Goal: Task Accomplishment & Management: Use online tool/utility

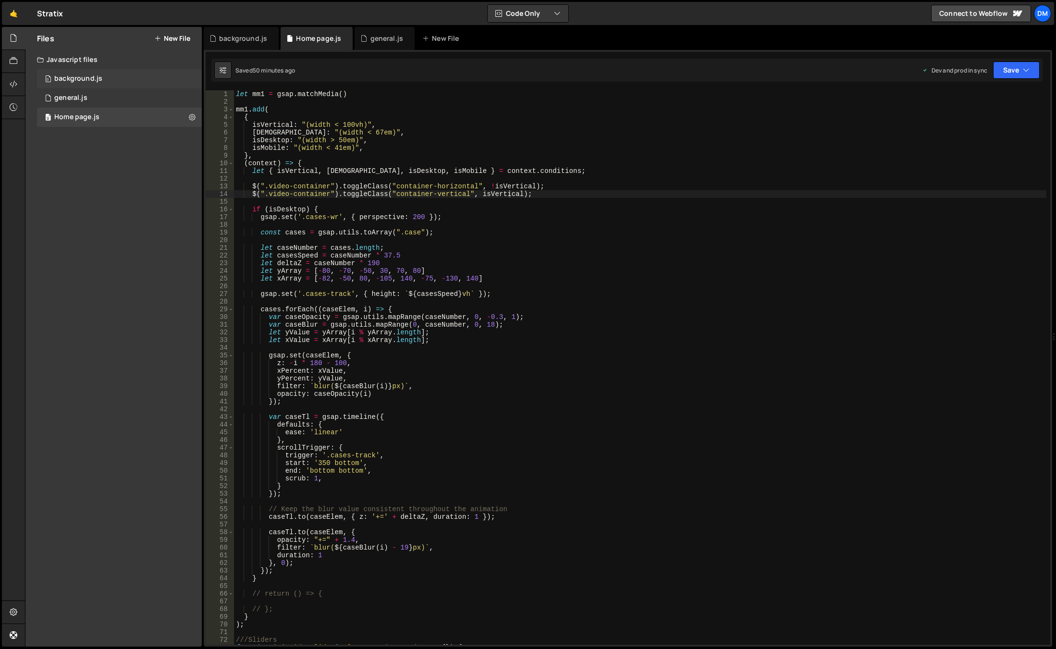
click at [93, 82] on div "background.js" at bounding box center [78, 78] width 48 height 9
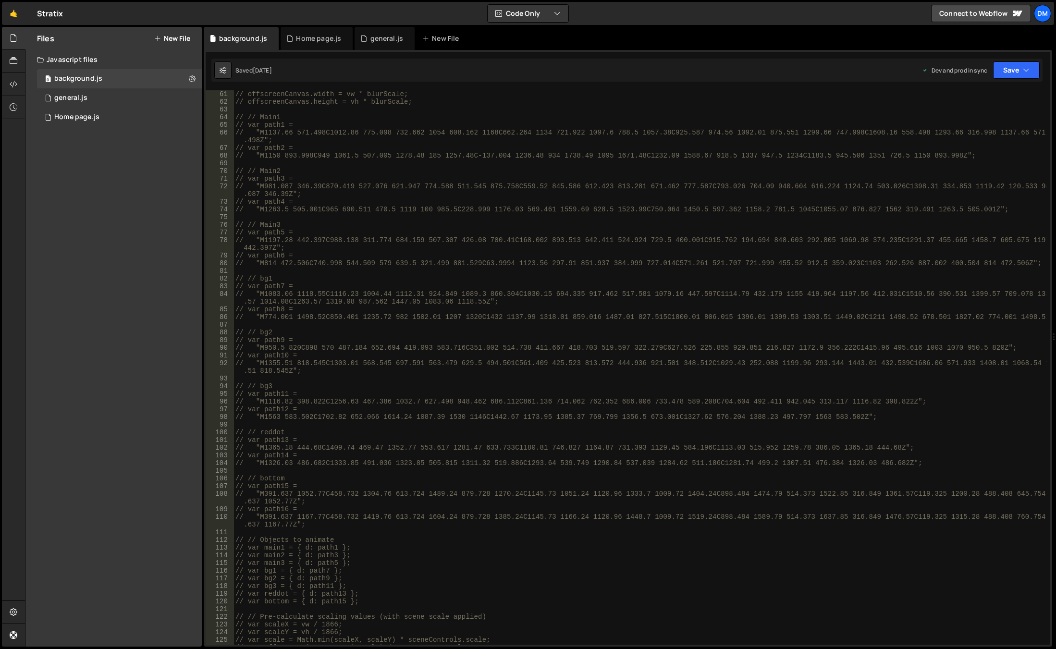
scroll to position [922, 0]
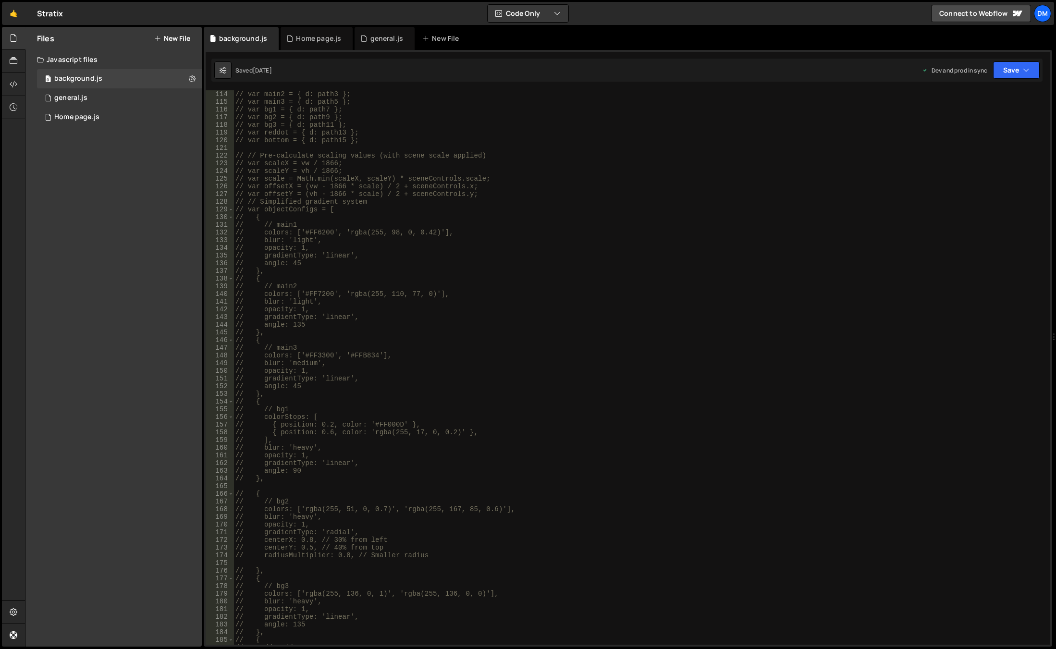
click at [429, 434] on div "// var main2 = { d: path3 }; // var main3 = { d: path5 }; // var bg1 = { d: pat…" at bounding box center [639, 375] width 813 height 570
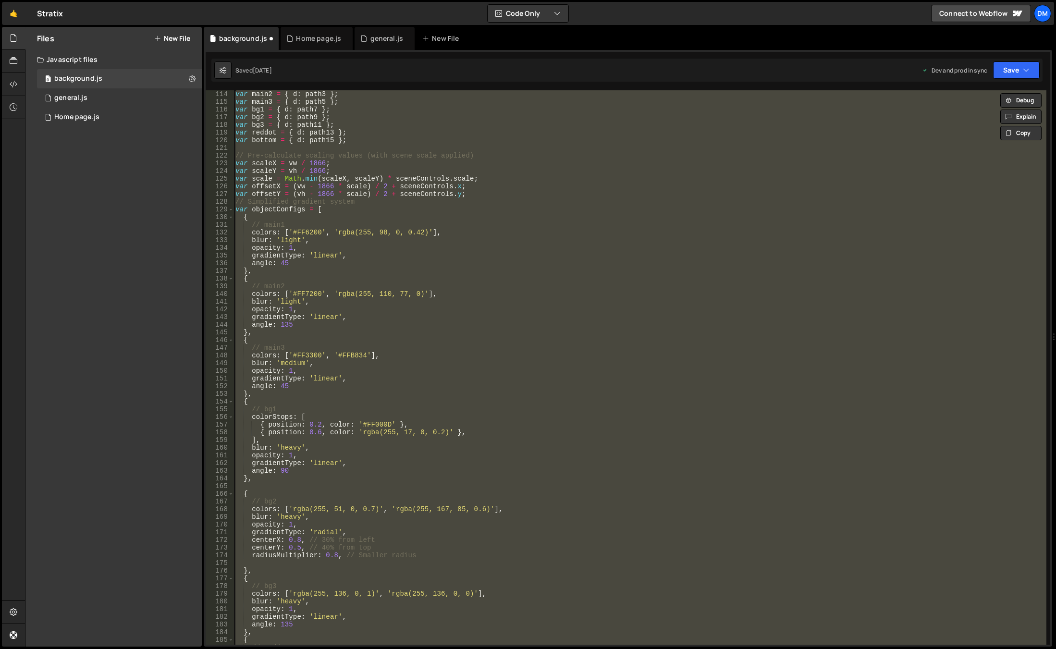
scroll to position [914, 0]
click at [506, 431] on div "var main2 = { d : path3 } ; var main3 = { d : path5 } ; var bg1 = { d : path7 }…" at bounding box center [639, 367] width 813 height 554
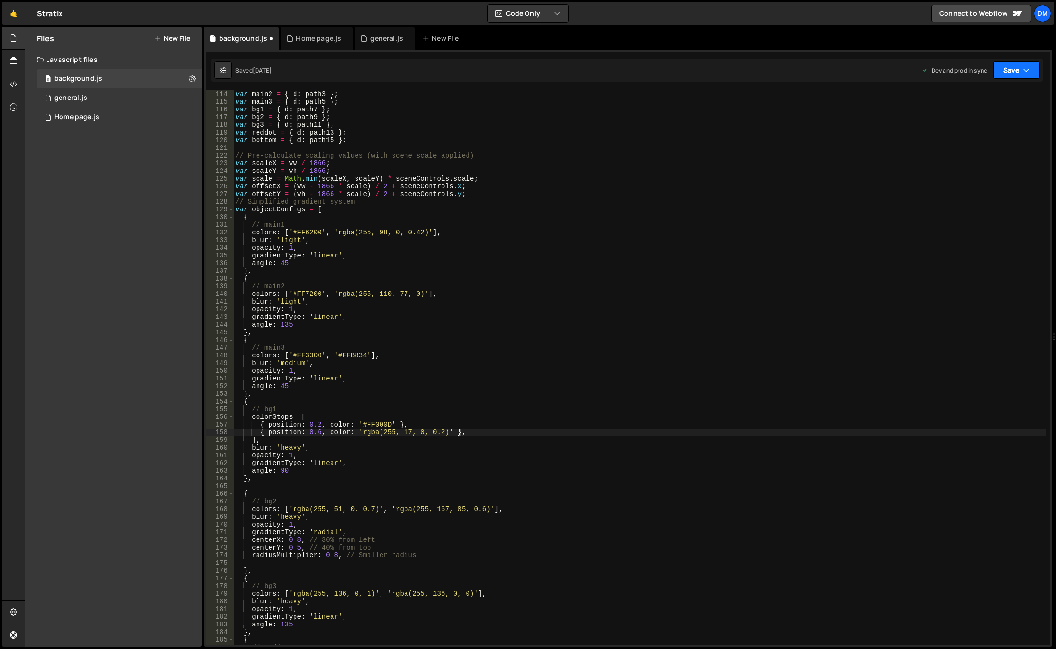
click at [1010, 72] on button "Save" at bounding box center [1016, 69] width 47 height 17
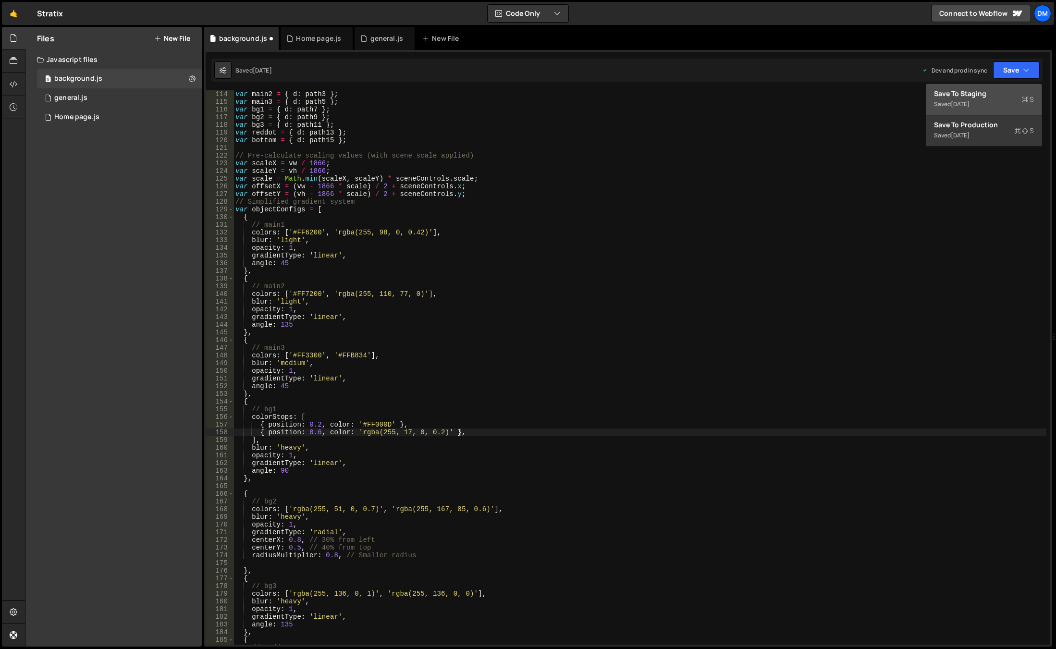
click at [991, 100] on div "Saved [DATE]" at bounding box center [984, 104] width 100 height 12
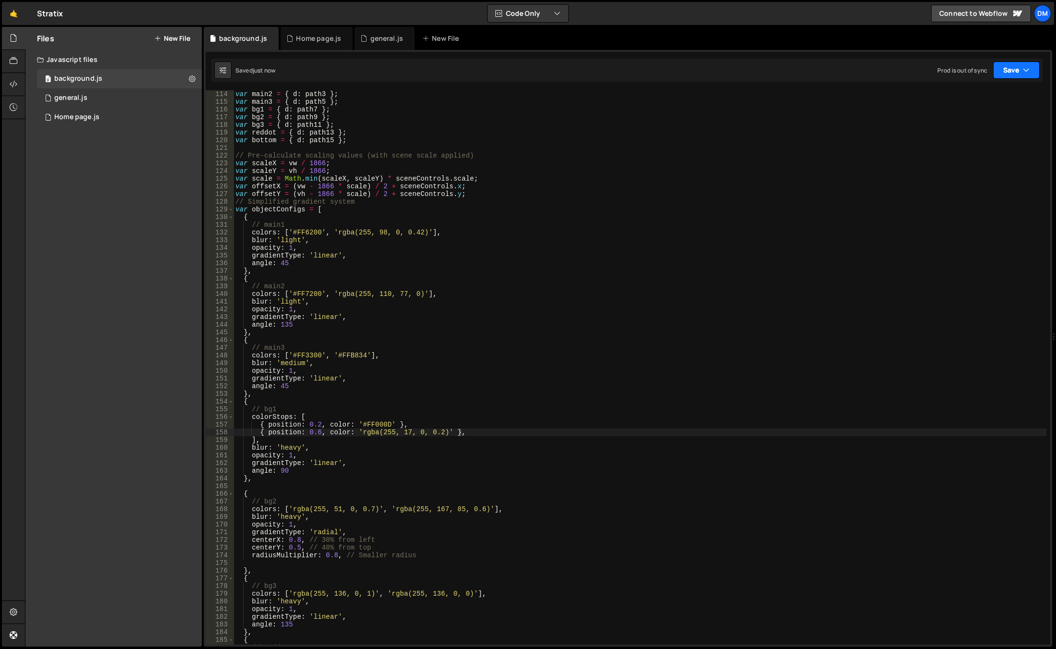
click at [1021, 68] on button "Save" at bounding box center [1016, 69] width 47 height 17
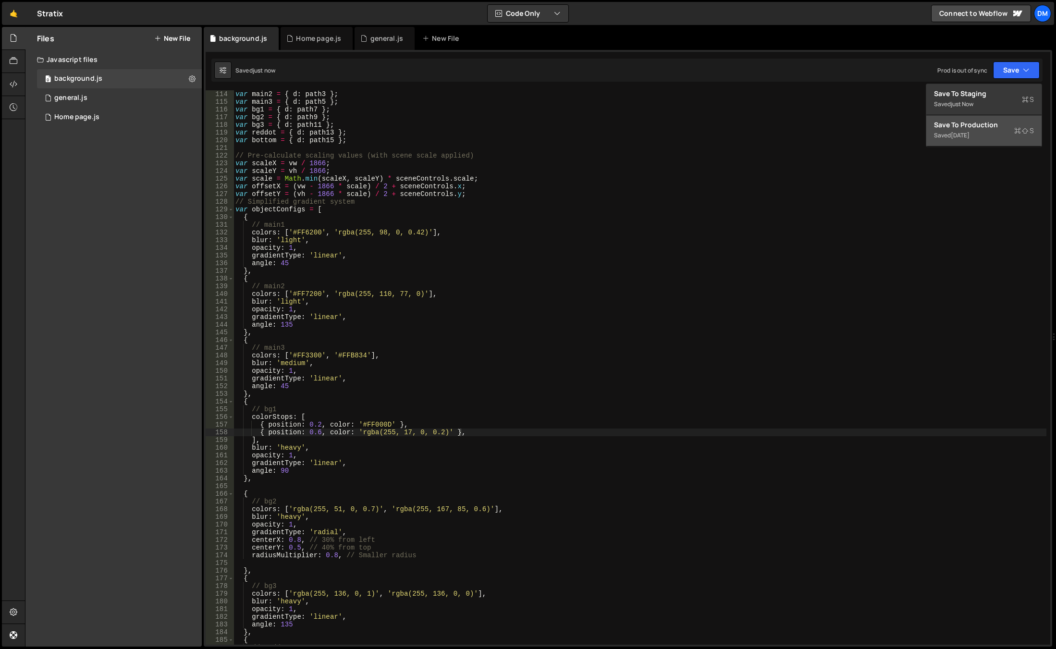
click at [986, 126] on div "Save to Production S" at bounding box center [984, 125] width 100 height 10
type textarea "// main1"
click at [520, 226] on div "var main2 = { d : path3 } ; var main3 = { d : path5 } ; var bg1 = { d : path7 }…" at bounding box center [640, 375] width 812 height 570
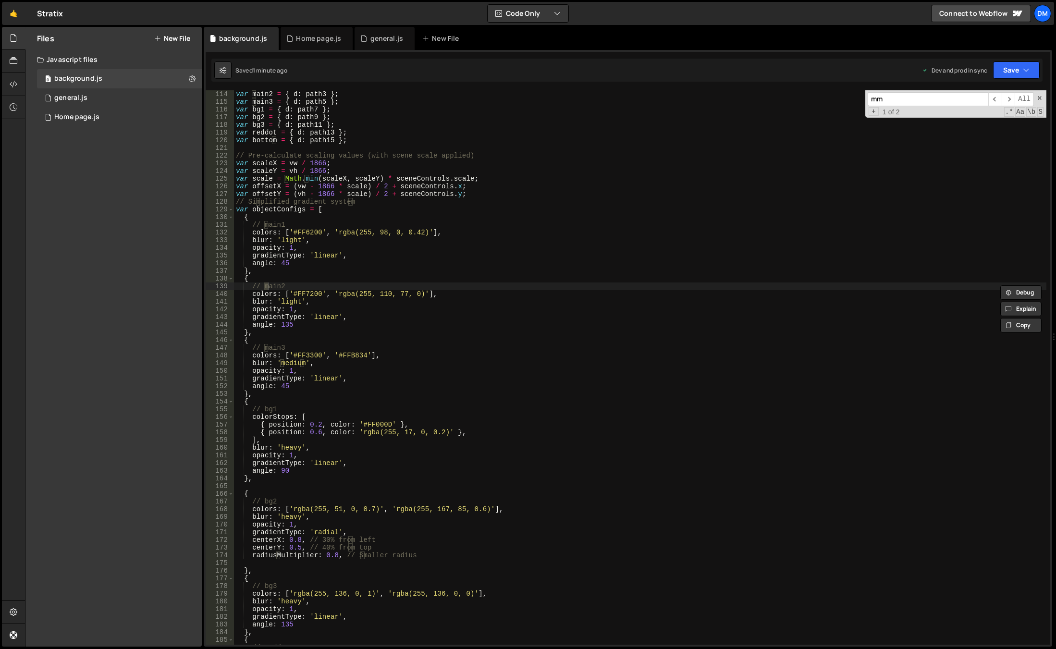
scroll to position [2020, 0]
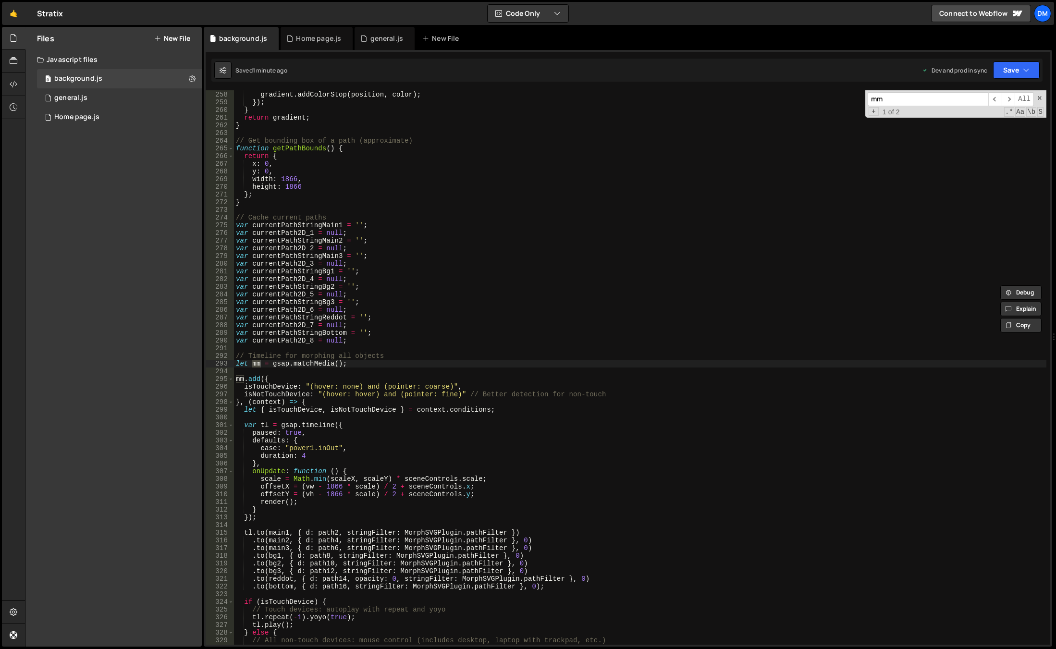
type input "mm"
click at [307, 340] on div "var position = index / ( config . colors . length - 1 ) ; gradient . addColorSt…" at bounding box center [640, 368] width 812 height 570
click at [261, 365] on div "var position = index / ( config . colors . length - 1 ) ; gradient . addColorSt…" at bounding box center [640, 368] width 812 height 570
drag, startPoint x: 244, startPoint y: 380, endPoint x: 256, endPoint y: 379, distance: 12.0
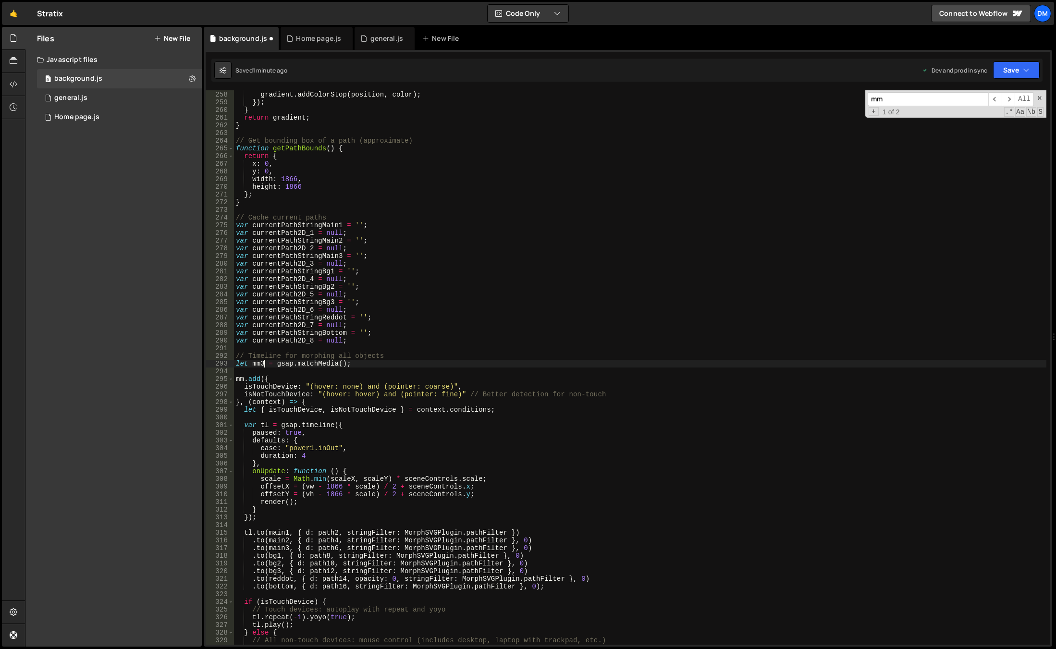
click at [244, 380] on div "var position = index / ( config . colors . length - 1 ) ; gradient . addColorSt…" at bounding box center [640, 368] width 812 height 570
click at [470, 338] on div "var position = index / ( config . colors . length - 1 ) ; gradient . addColorSt…" at bounding box center [640, 368] width 812 height 570
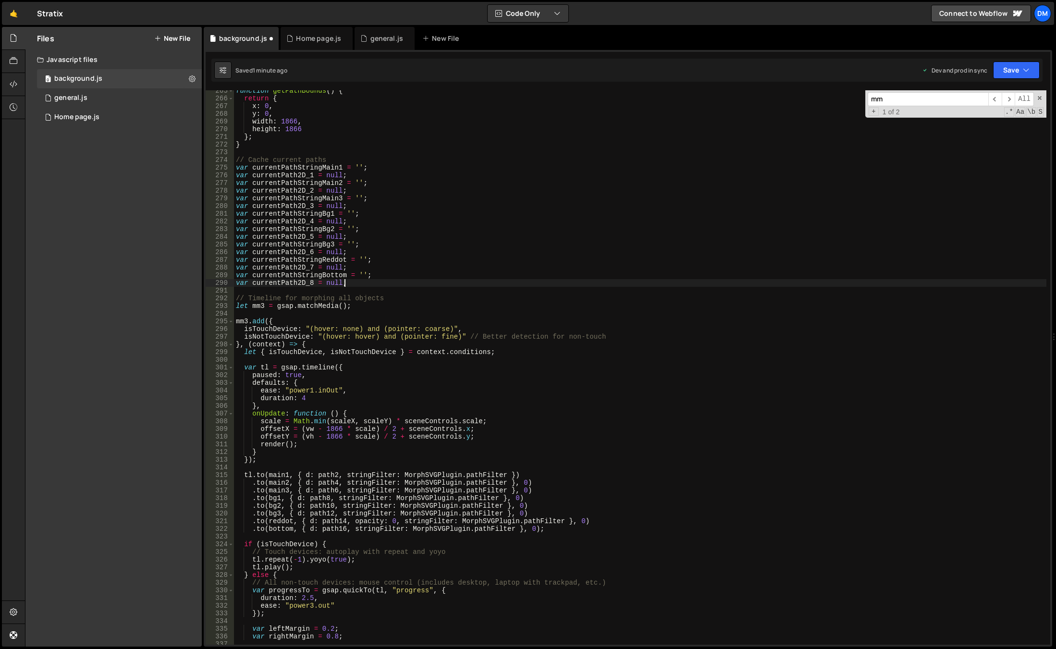
scroll to position [2107, 0]
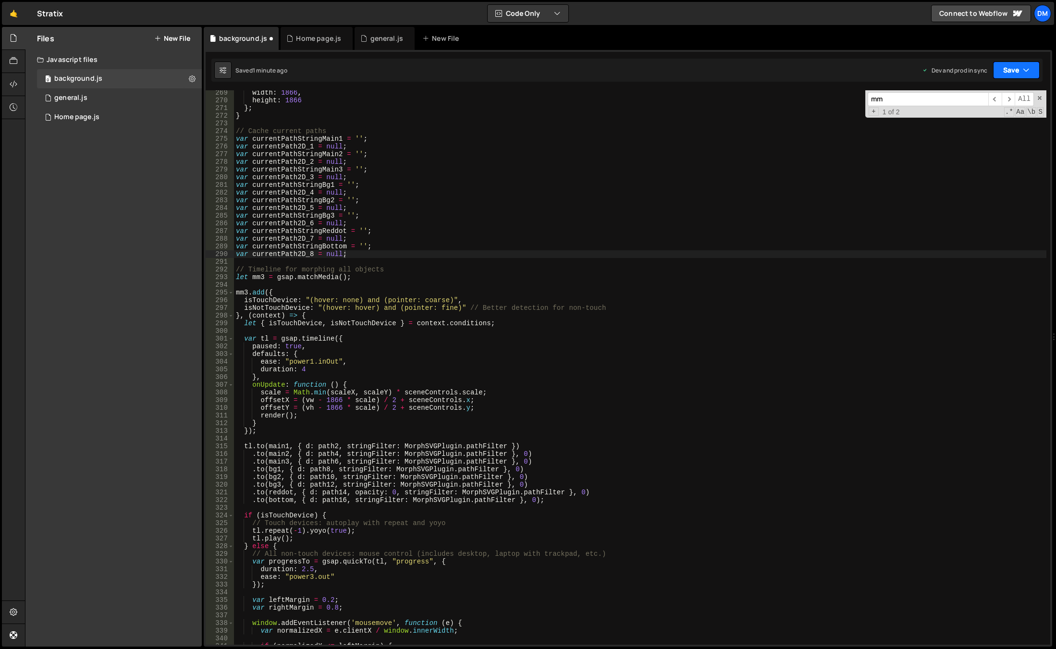
click at [1003, 65] on button "Save" at bounding box center [1016, 69] width 47 height 17
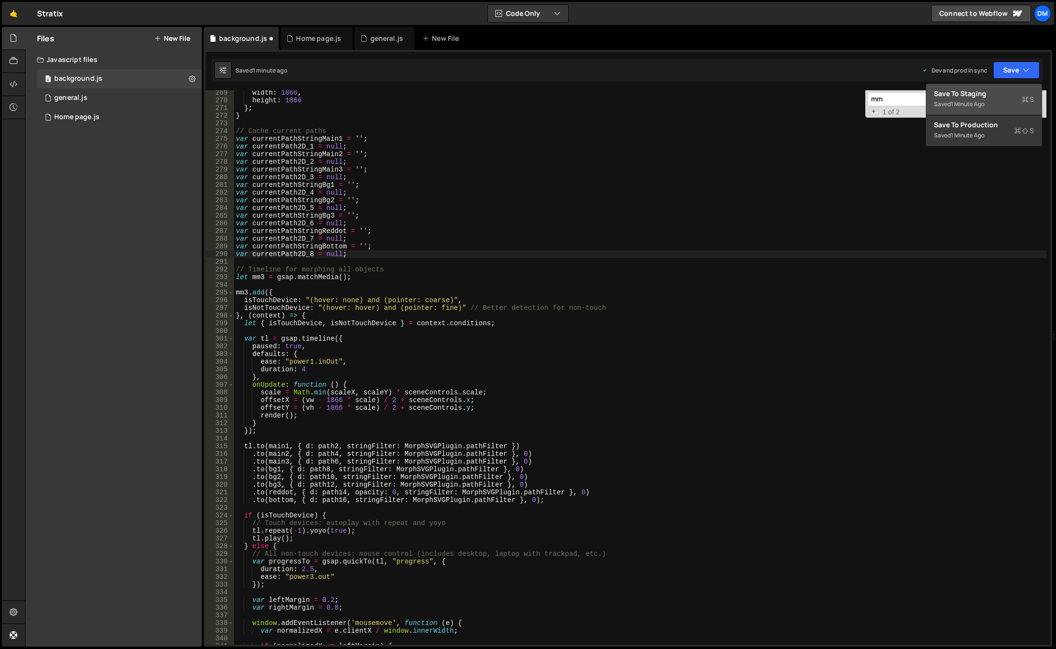
click at [993, 98] on div "Saved 1 minute ago" at bounding box center [984, 104] width 100 height 12
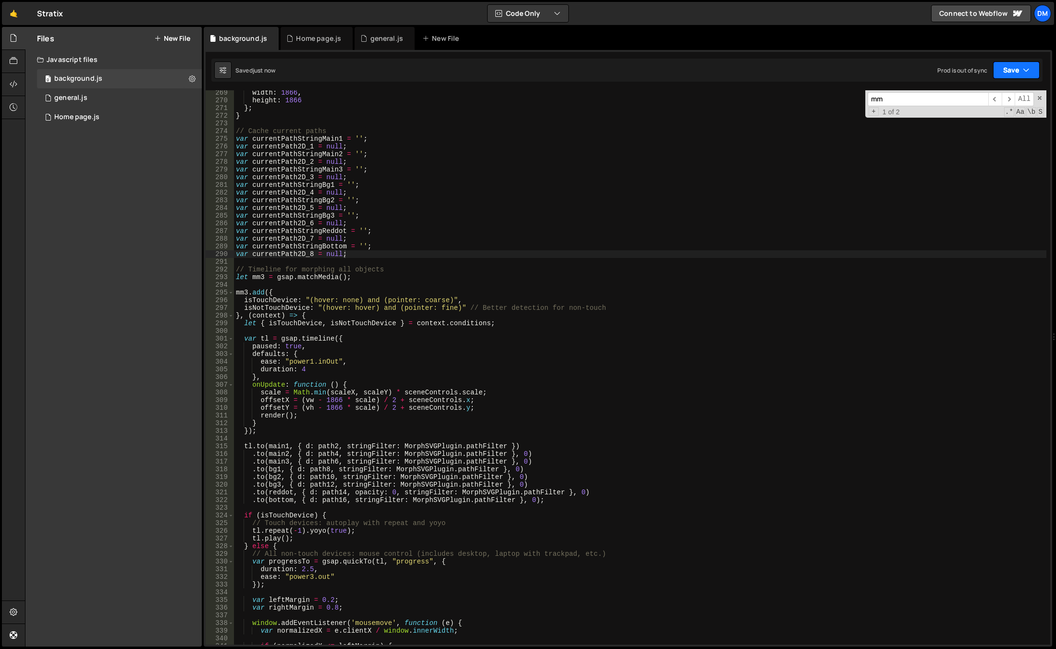
click at [1012, 69] on button "Save" at bounding box center [1016, 69] width 47 height 17
click at [993, 122] on div "Save to Production S" at bounding box center [984, 125] width 100 height 10
type textarea "var currentPath2D_6 = null;"
click at [792, 226] on div "width : 1866 , height : 1866 } ; } // Cache current paths var currentPathString…" at bounding box center [640, 374] width 812 height 570
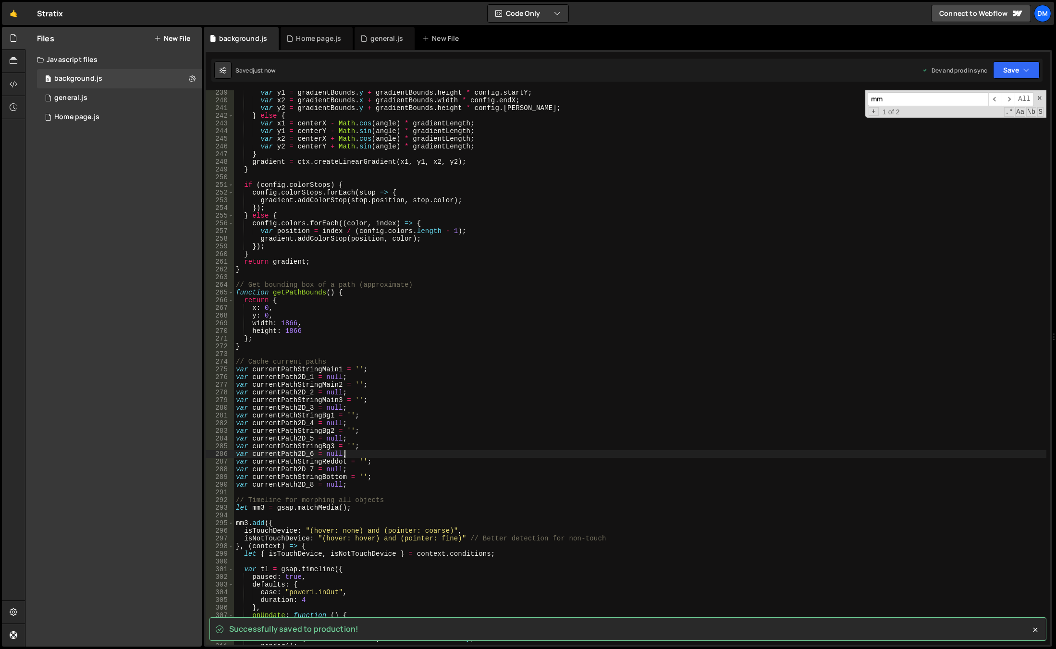
scroll to position [1732, 0]
